Goal: Task Accomplishment & Management: Use online tool/utility

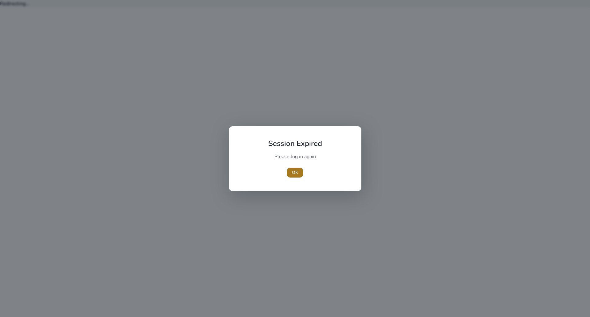
click at [296, 172] on span "OK" at bounding box center [295, 172] width 6 height 6
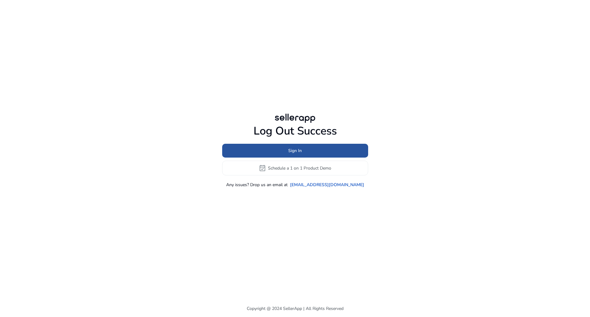
click at [272, 153] on span at bounding box center [295, 151] width 146 height 15
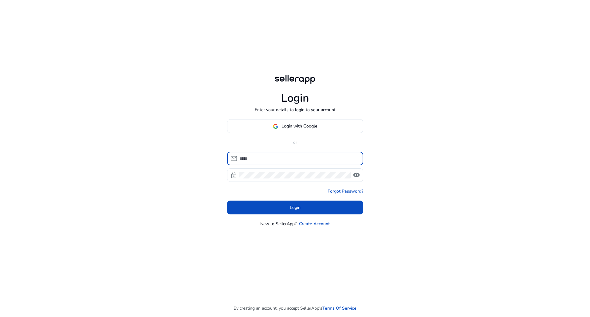
click at [272, 158] on input at bounding box center [299, 158] width 119 height 7
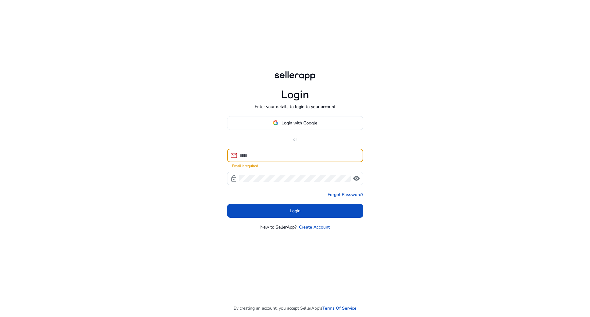
type input "**********"
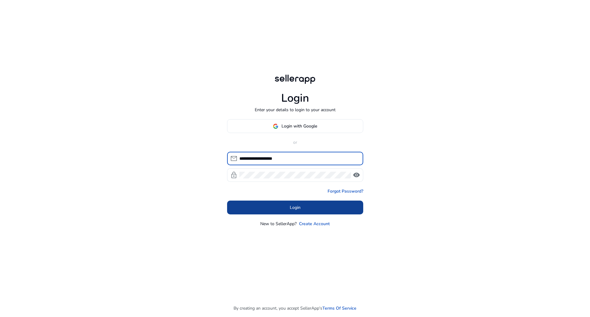
click at [295, 204] on span "Login" at bounding box center [295, 207] width 11 height 6
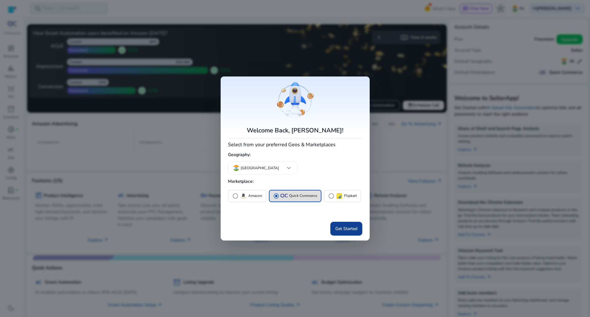
click at [350, 231] on span "Get Started" at bounding box center [346, 229] width 22 height 6
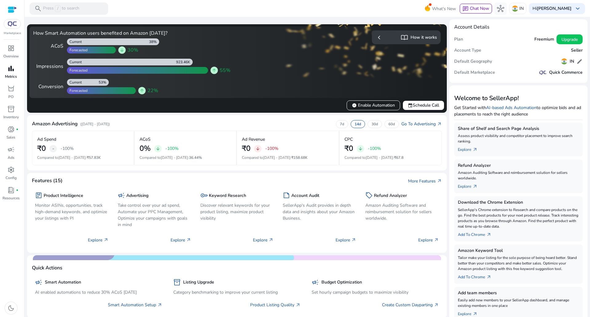
click at [9, 75] on p "Metrics" at bounding box center [11, 77] width 12 height 6
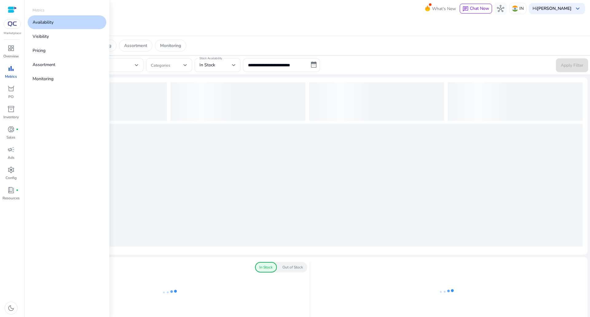
click at [61, 23] on link "Availability" at bounding box center [67, 22] width 79 height 14
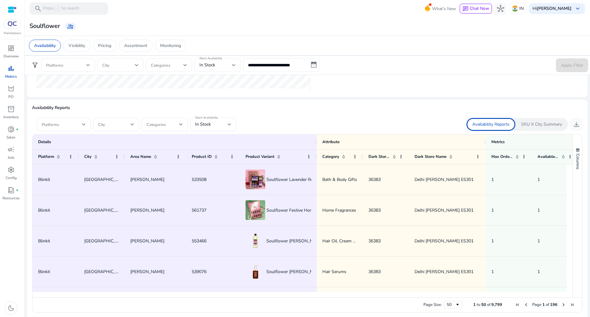
click at [77, 129] on div at bounding box center [64, 125] width 44 height 14
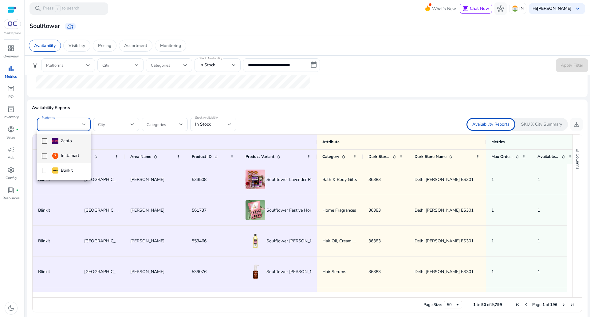
click at [42, 155] on mat-pseudo-checkbox at bounding box center [45, 156] width 6 height 6
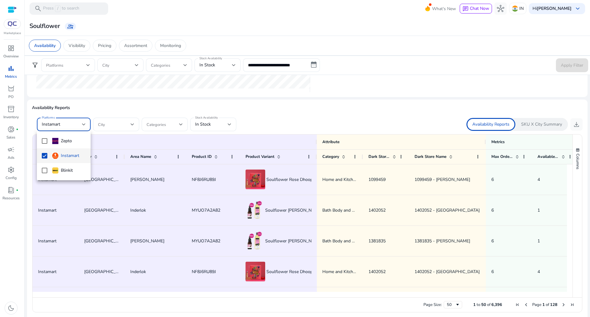
click at [271, 125] on div at bounding box center [295, 158] width 590 height 317
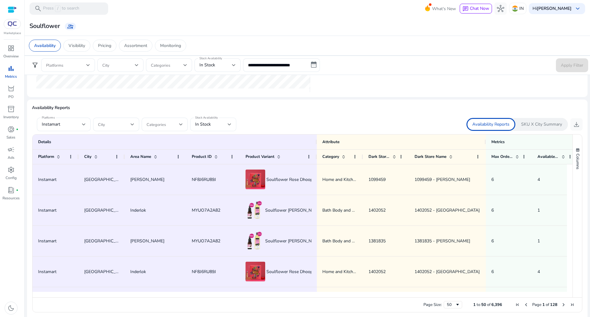
click at [223, 125] on div "In Stock" at bounding box center [211, 124] width 33 height 7
click at [213, 156] on span "In Stock" at bounding box center [208, 156] width 26 height 7
click at [324, 110] on p "Availability Reports" at bounding box center [307, 108] width 551 height 6
click at [573, 125] on span "download" at bounding box center [576, 124] width 7 height 7
